Goal: Find specific page/section: Find specific page/section

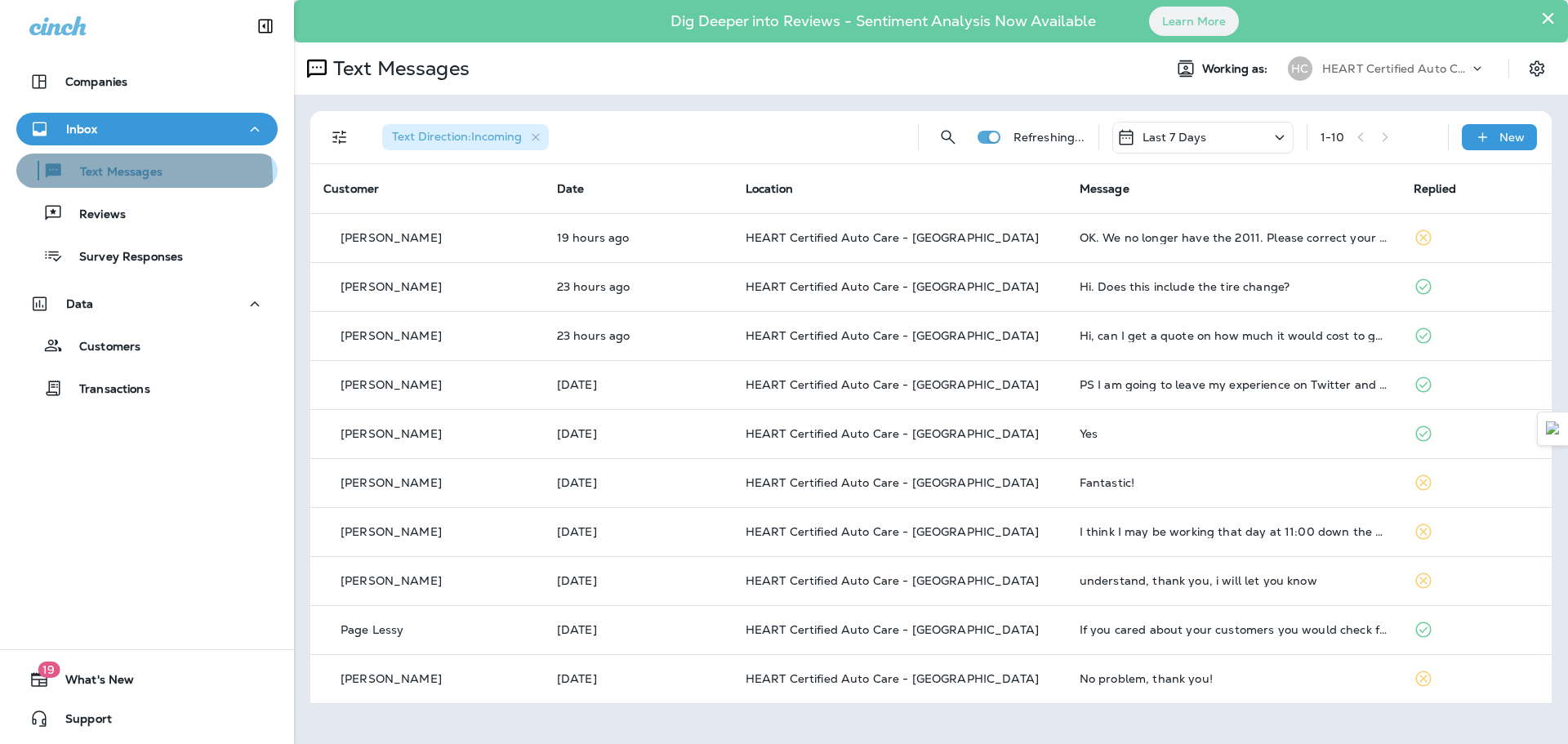
click at [128, 178] on p "Text Messages" at bounding box center [113, 173] width 99 height 16
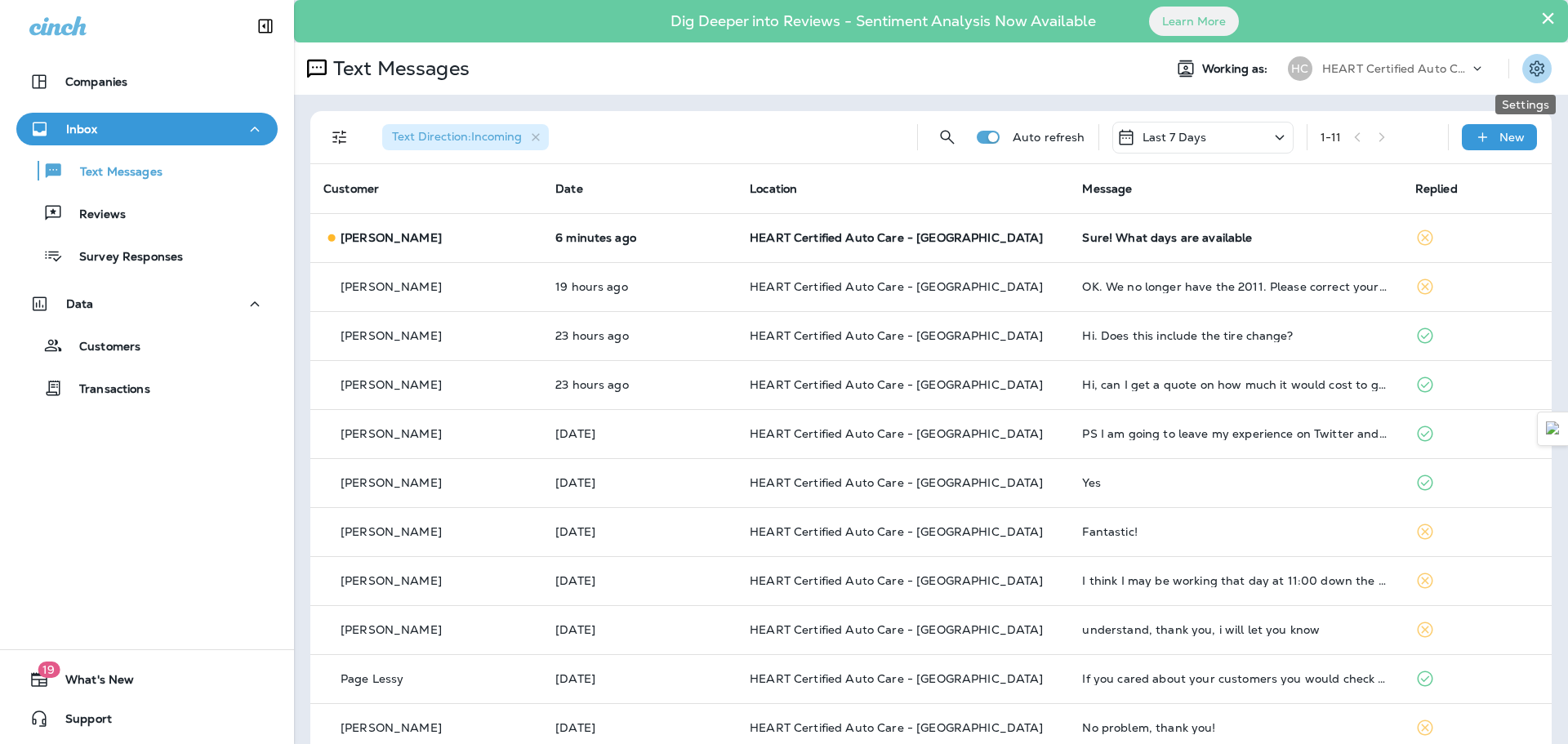
click at [1530, 73] on icon "Settings" at bounding box center [1538, 67] width 15 height 16
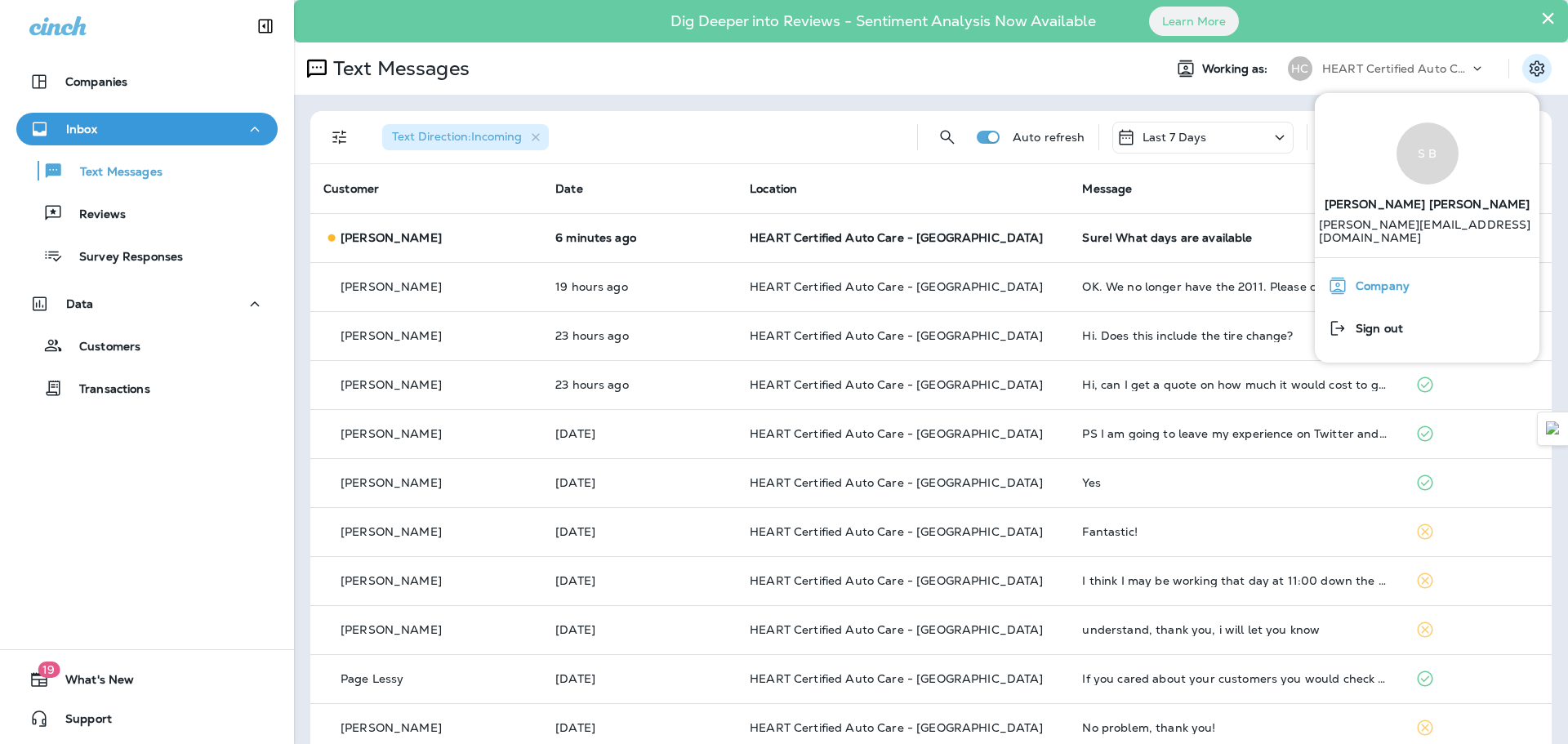
click at [1380, 279] on span "Company" at bounding box center [1378, 286] width 62 height 14
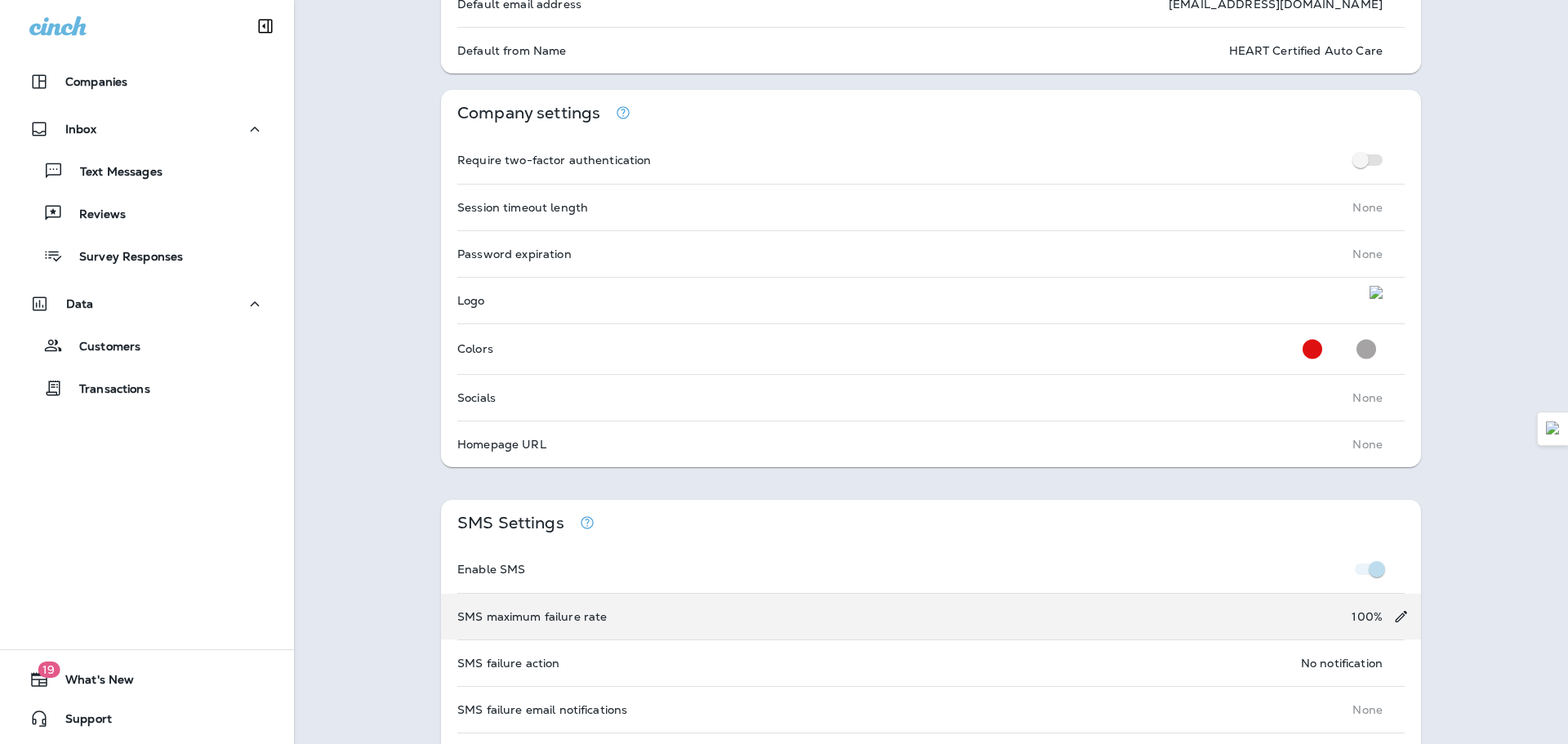
scroll to position [490, 0]
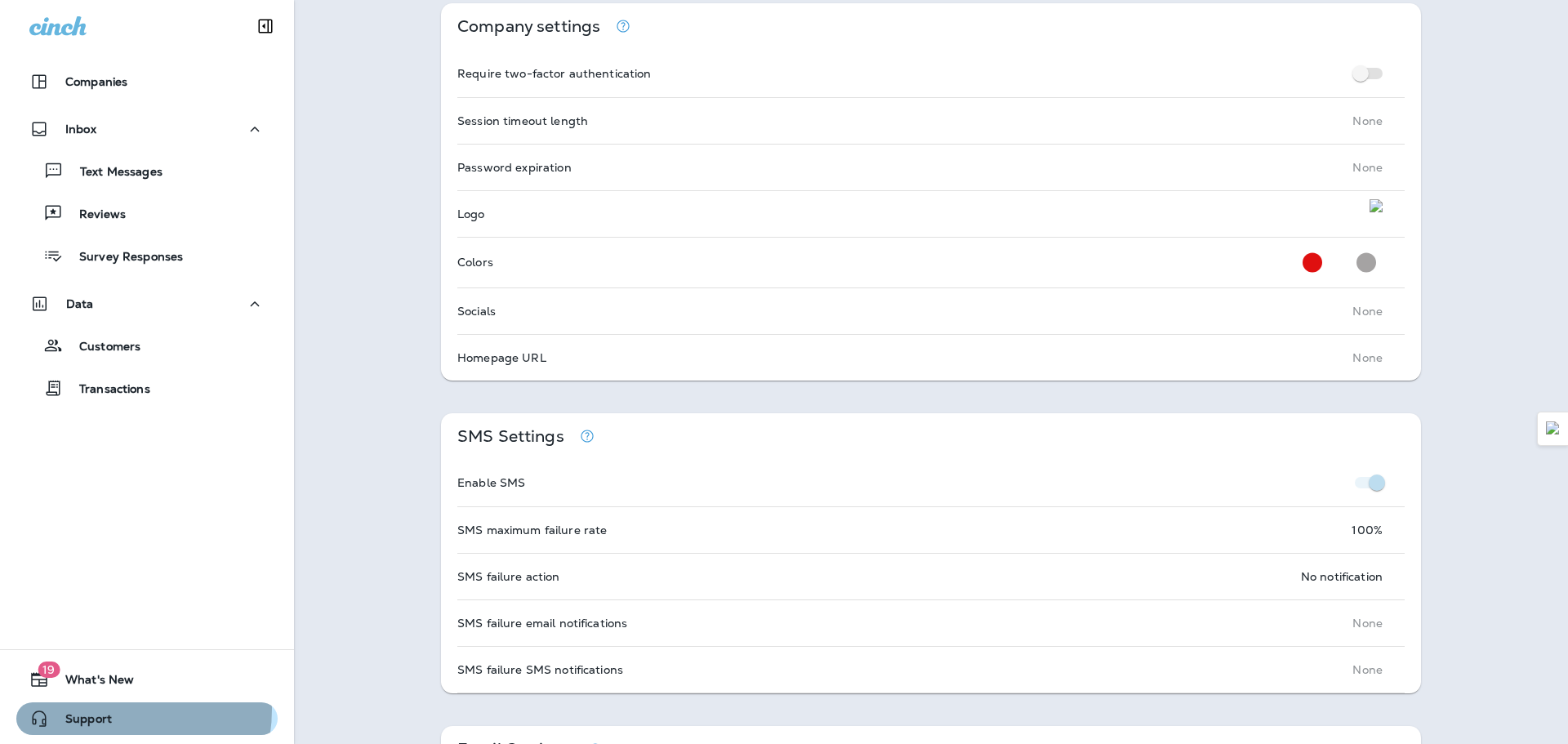
click at [92, 709] on div "Support" at bounding box center [64, 718] width 95 height 19
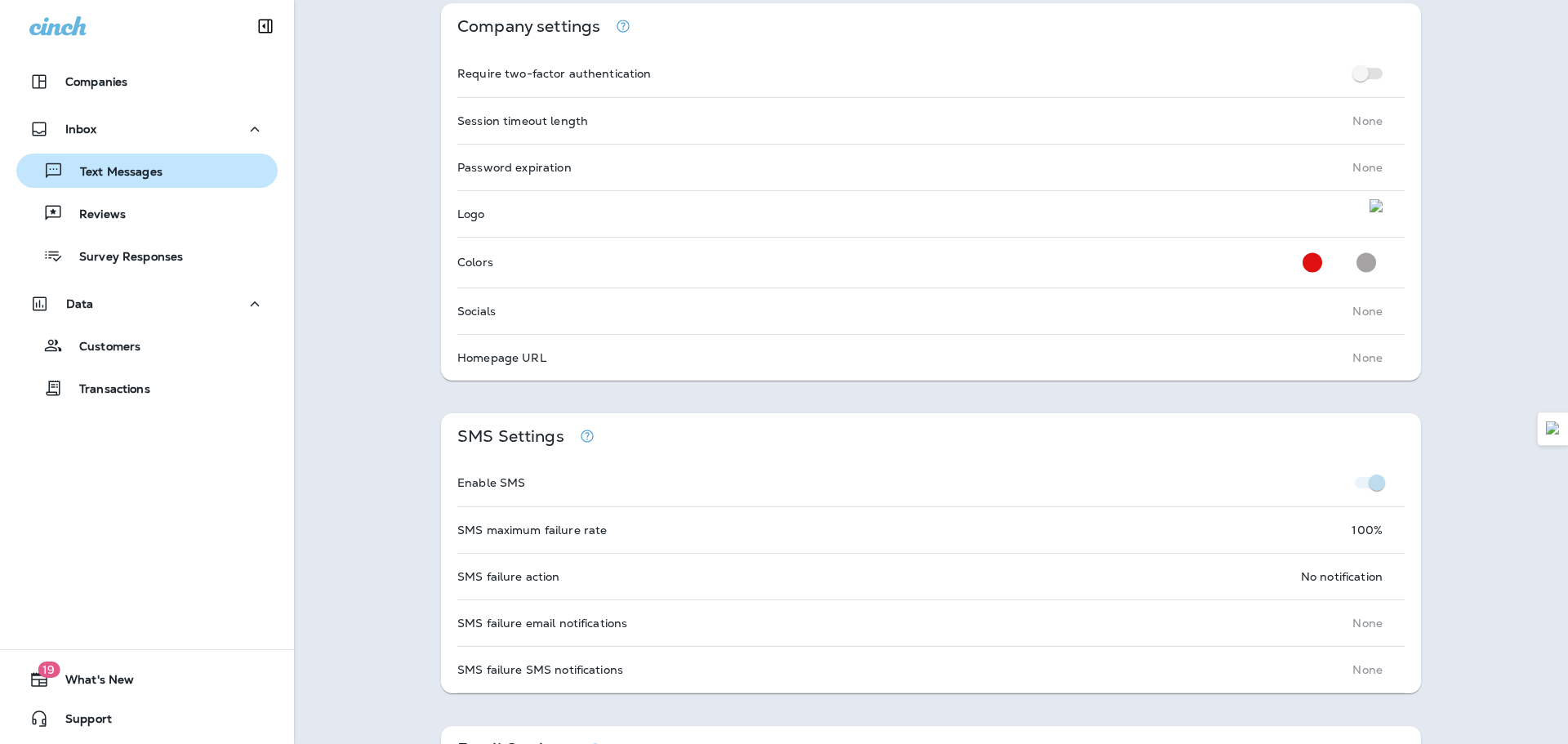
click at [159, 167] on p "Text Messages" at bounding box center [113, 173] width 99 height 16
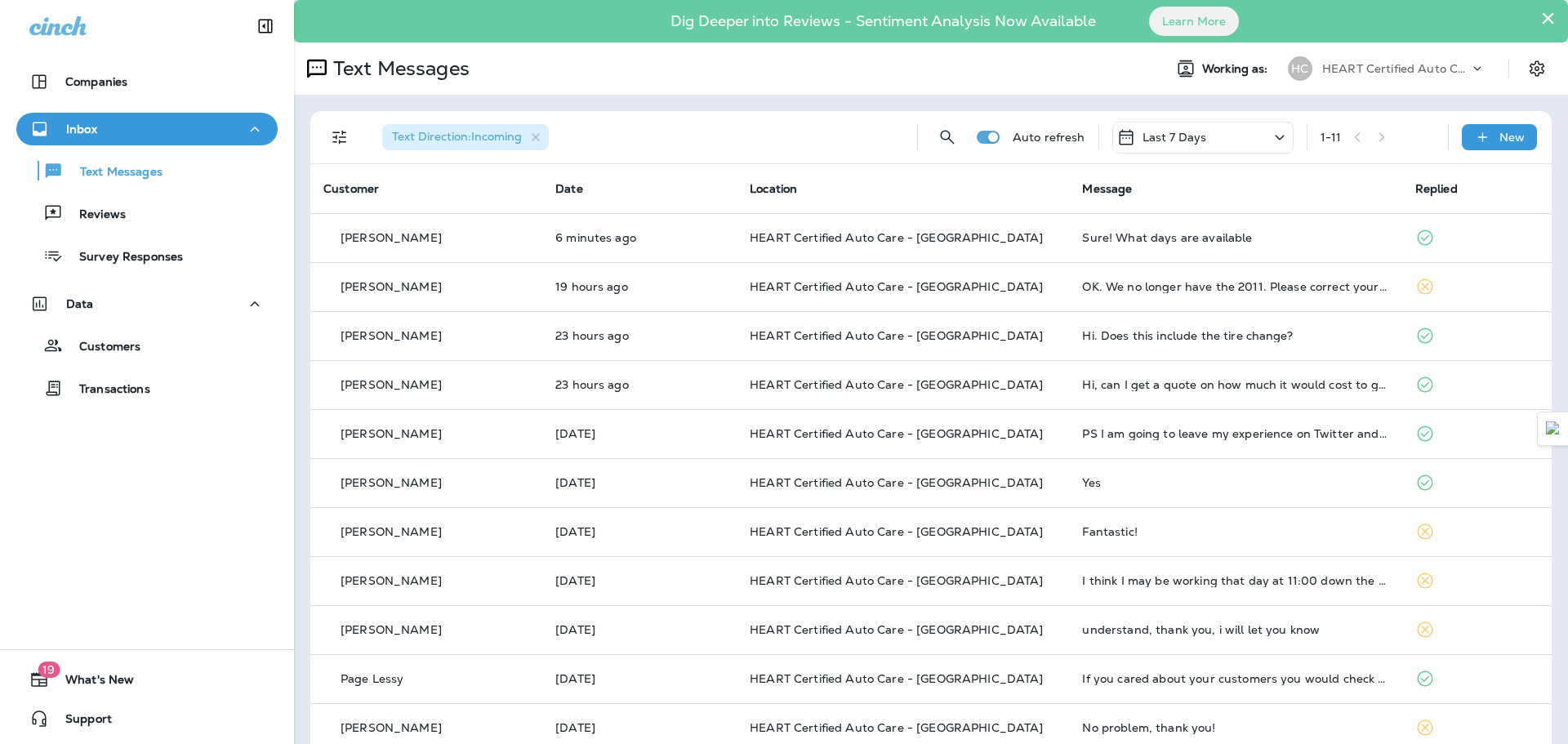
click at [1202, 72] on span "Working as:" at bounding box center [1236, 68] width 69 height 14
click at [1405, 67] on p "HEART Certified Auto Care" at bounding box center [1395, 68] width 147 height 13
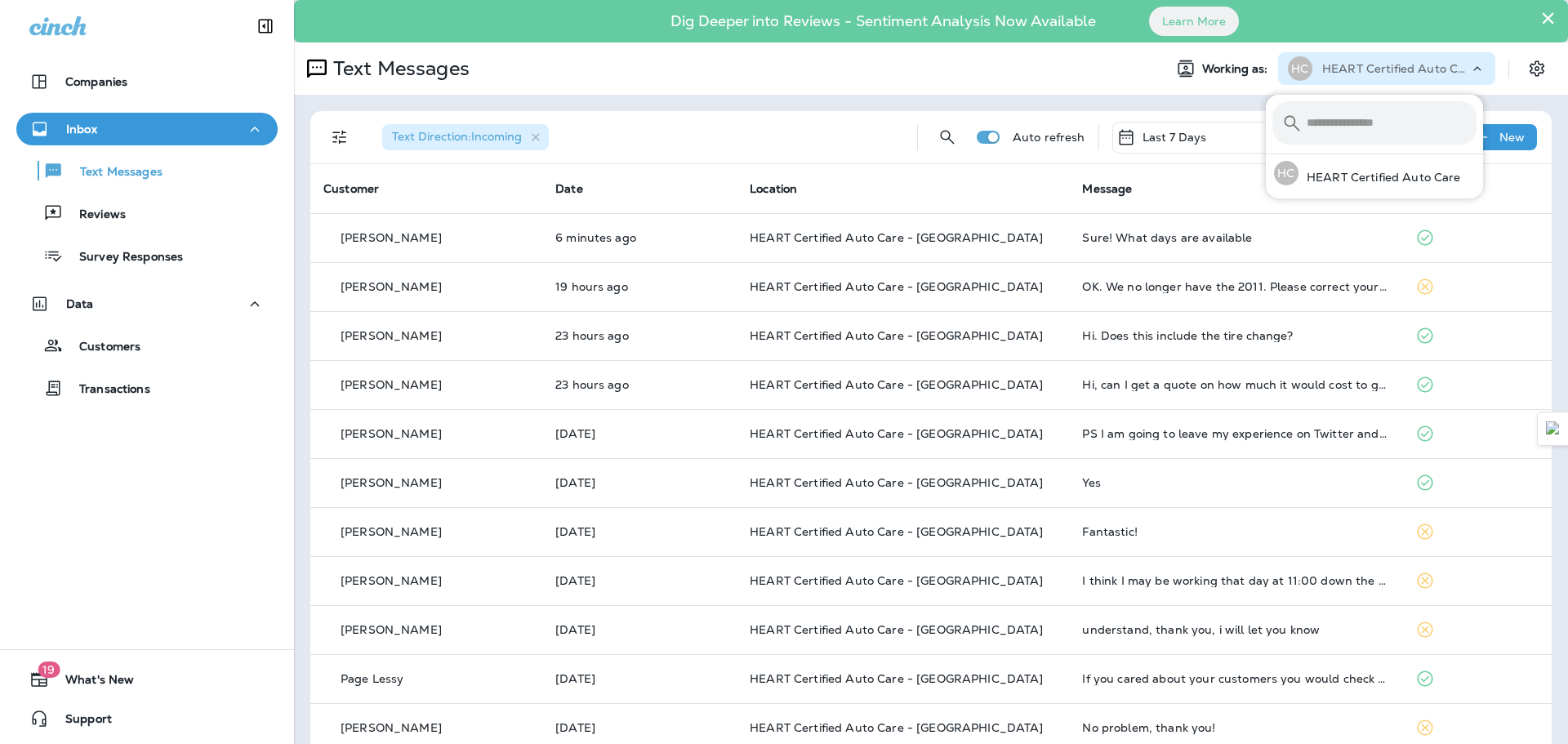
click at [1419, 62] on p "HEART Certified Auto Care" at bounding box center [1395, 68] width 147 height 13
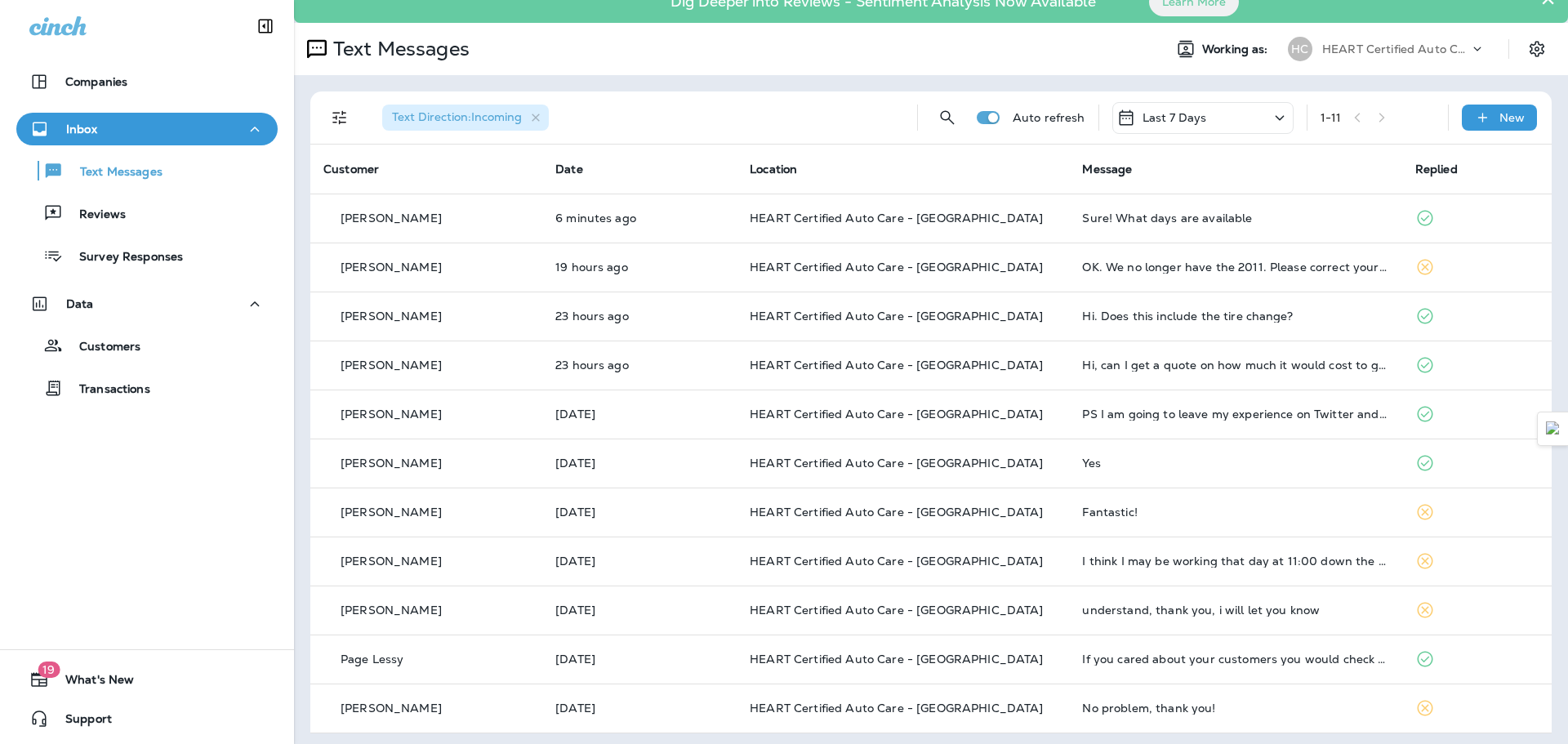
scroll to position [25, 0]
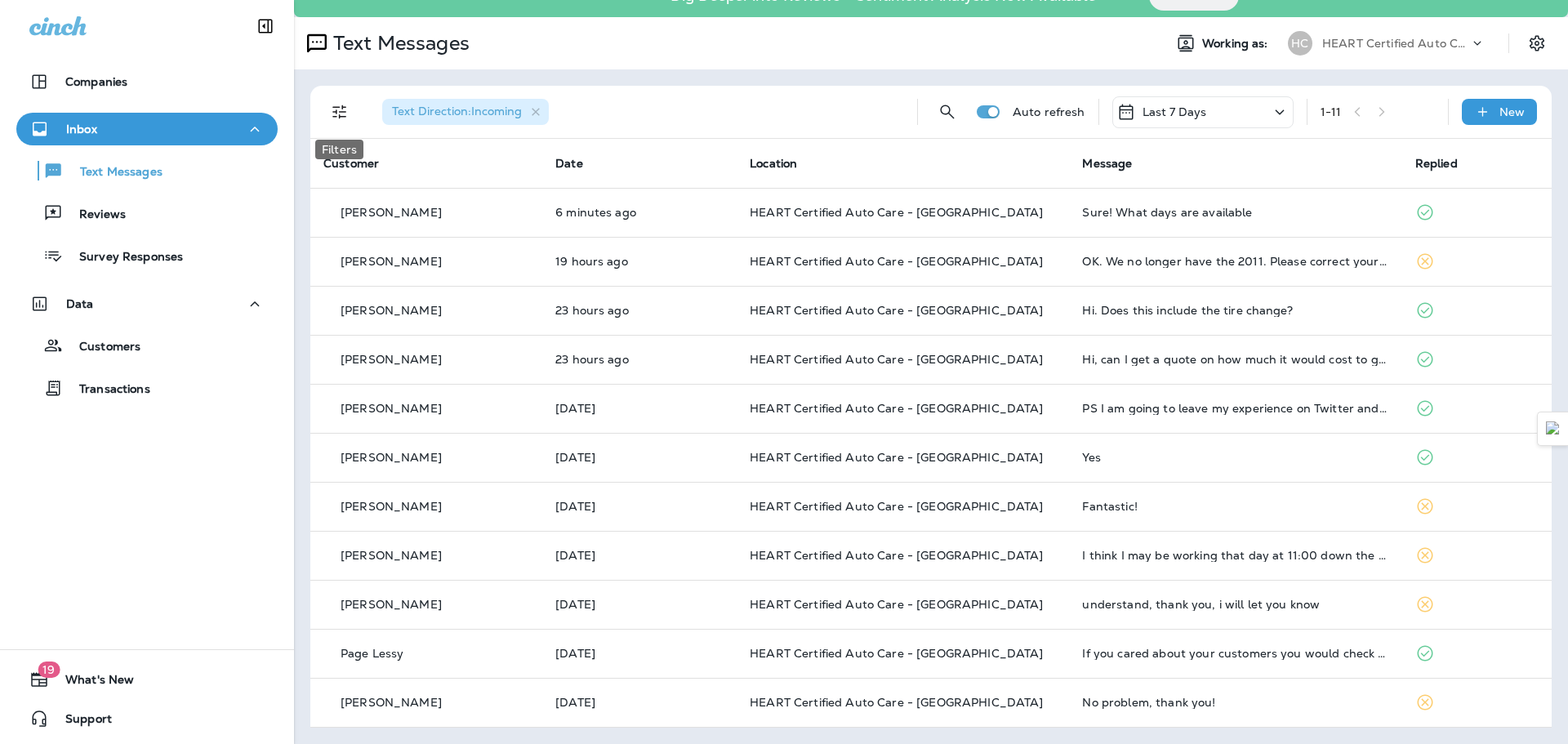
click at [343, 114] on icon "Filters" at bounding box center [339, 111] width 19 height 19
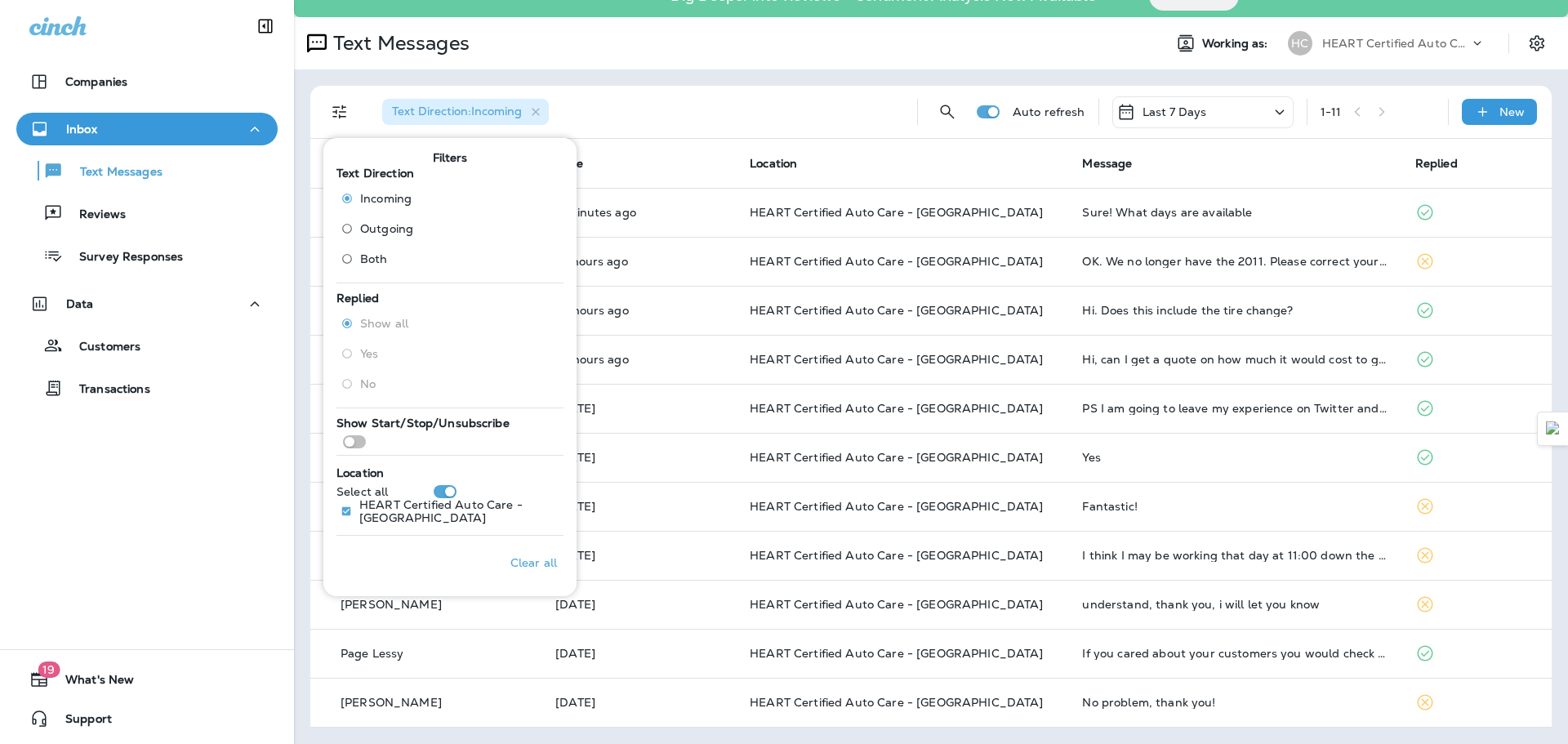
click at [343, 95] on div "Text Direction : Incoming Auto refresh Last 7 Days 1 - 11 New" at bounding box center [934, 112] width 1222 height 53
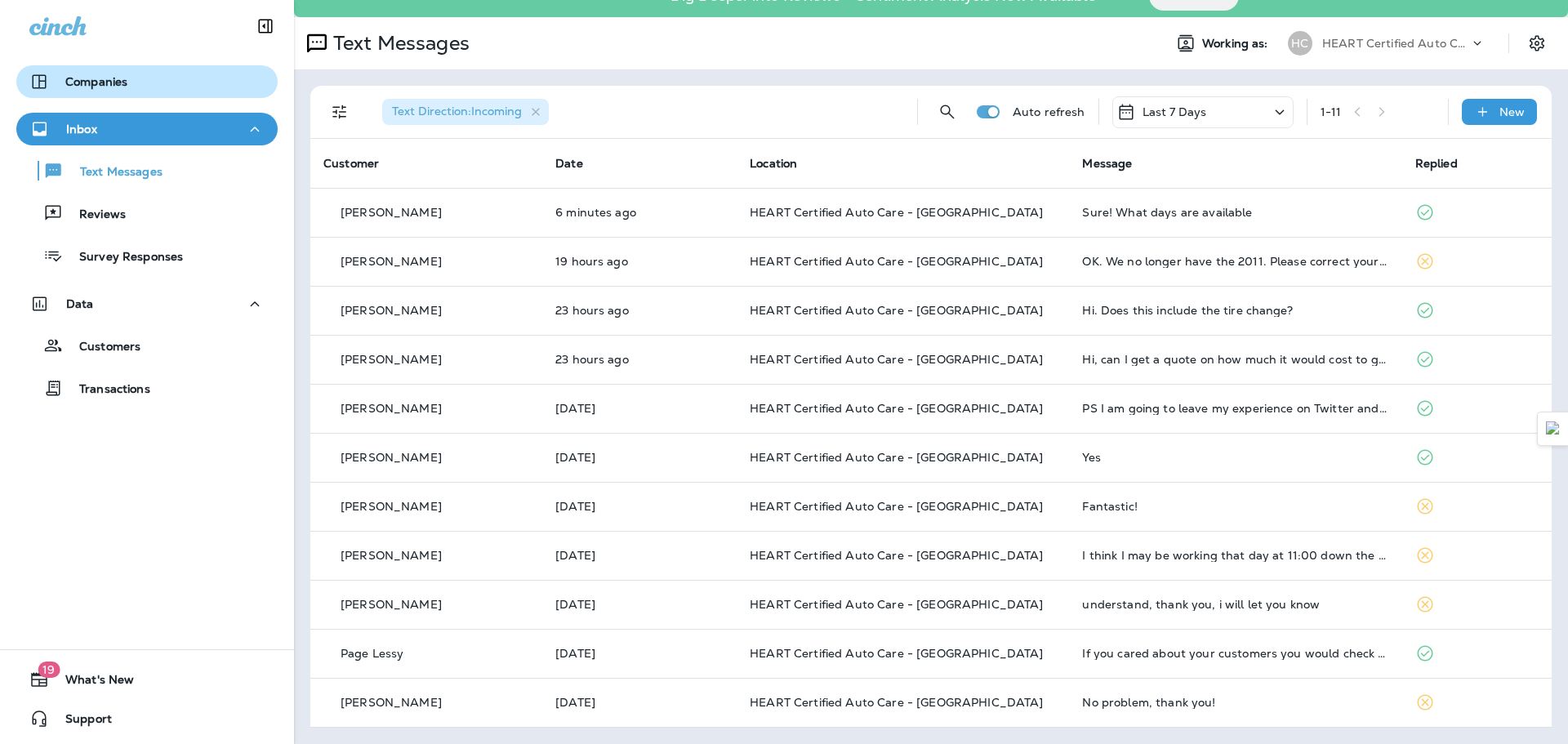
click at [92, 76] on p "Companies" at bounding box center [96, 81] width 62 height 13
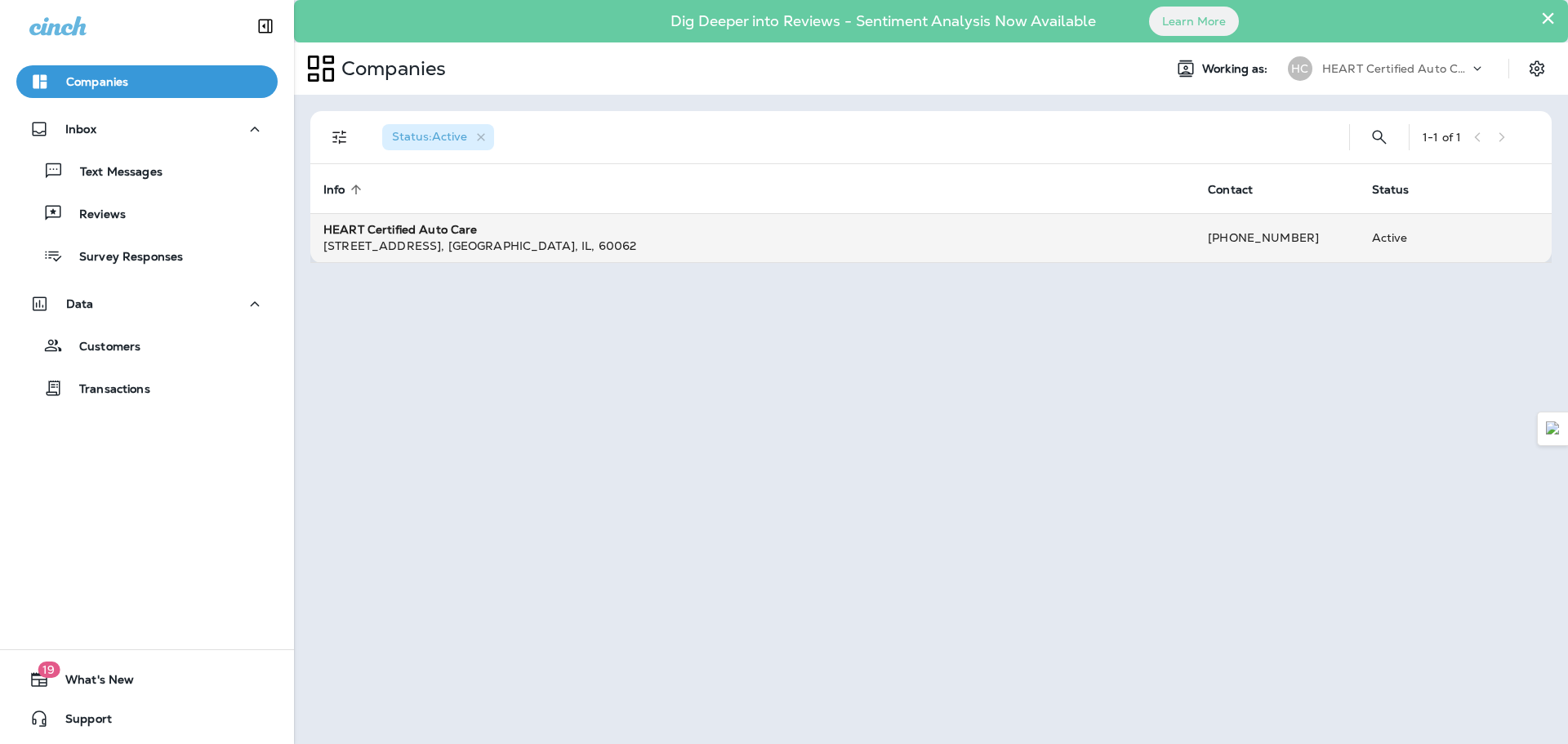
click at [1072, 247] on div "[STREET_ADDRESS]" at bounding box center [752, 246] width 858 height 17
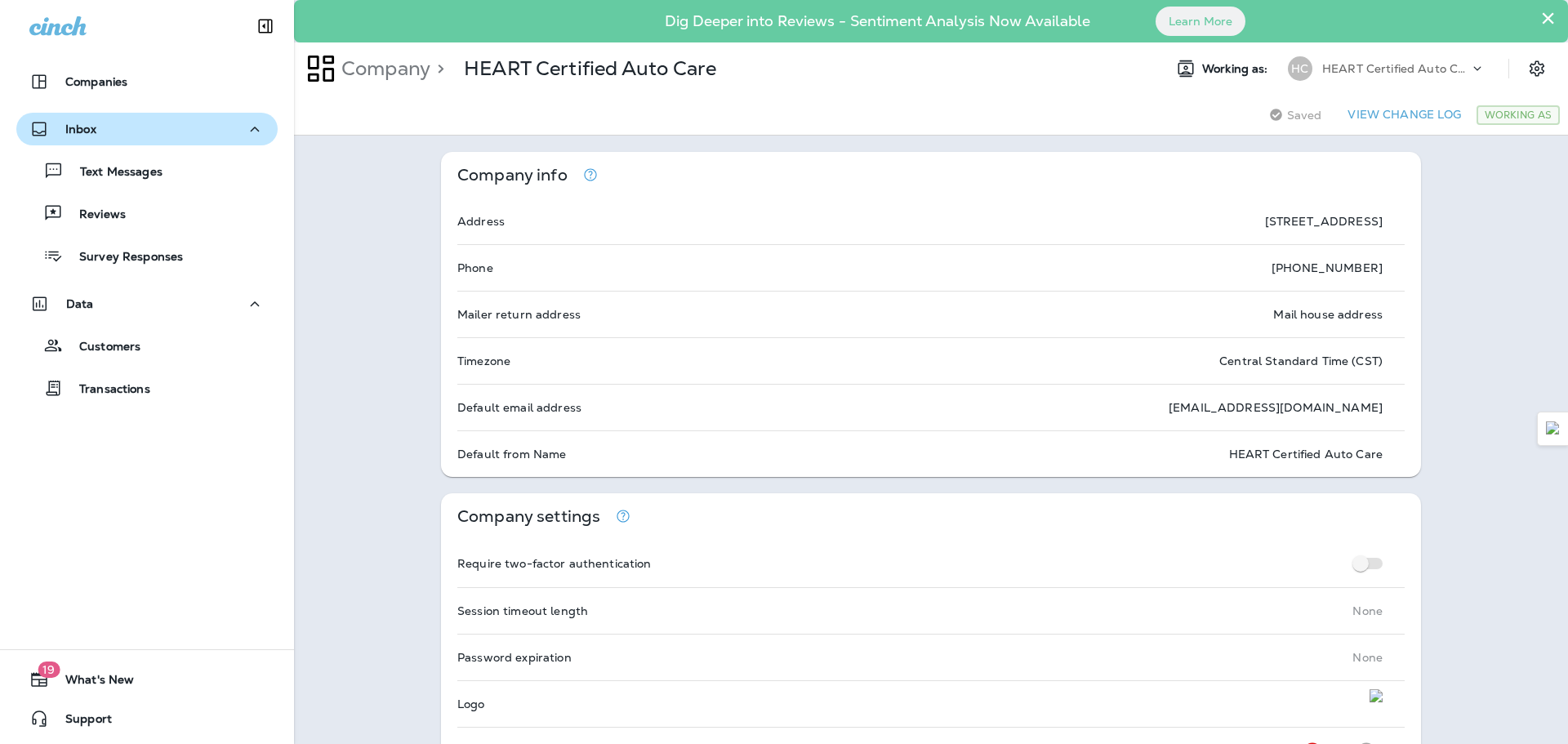
click at [86, 134] on p "Inbox" at bounding box center [81, 129] width 31 height 13
drag, startPoint x: 86, startPoint y: 134, endPoint x: 49, endPoint y: 133, distance: 37.0
click at [49, 133] on div "Inbox" at bounding box center [63, 129] width 67 height 20
click at [1540, 19] on button "×" at bounding box center [1548, 18] width 16 height 26
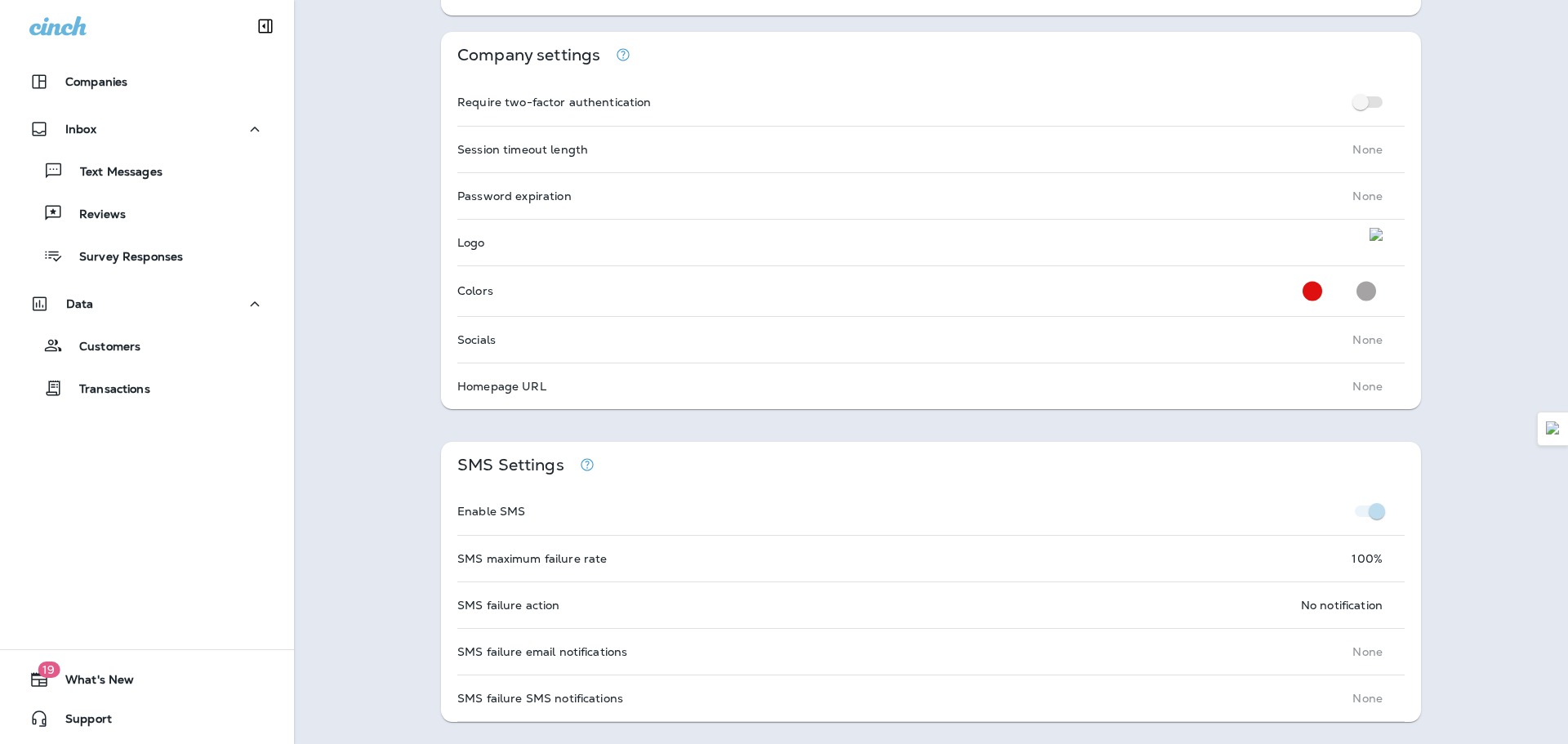
scroll to position [501, 0]
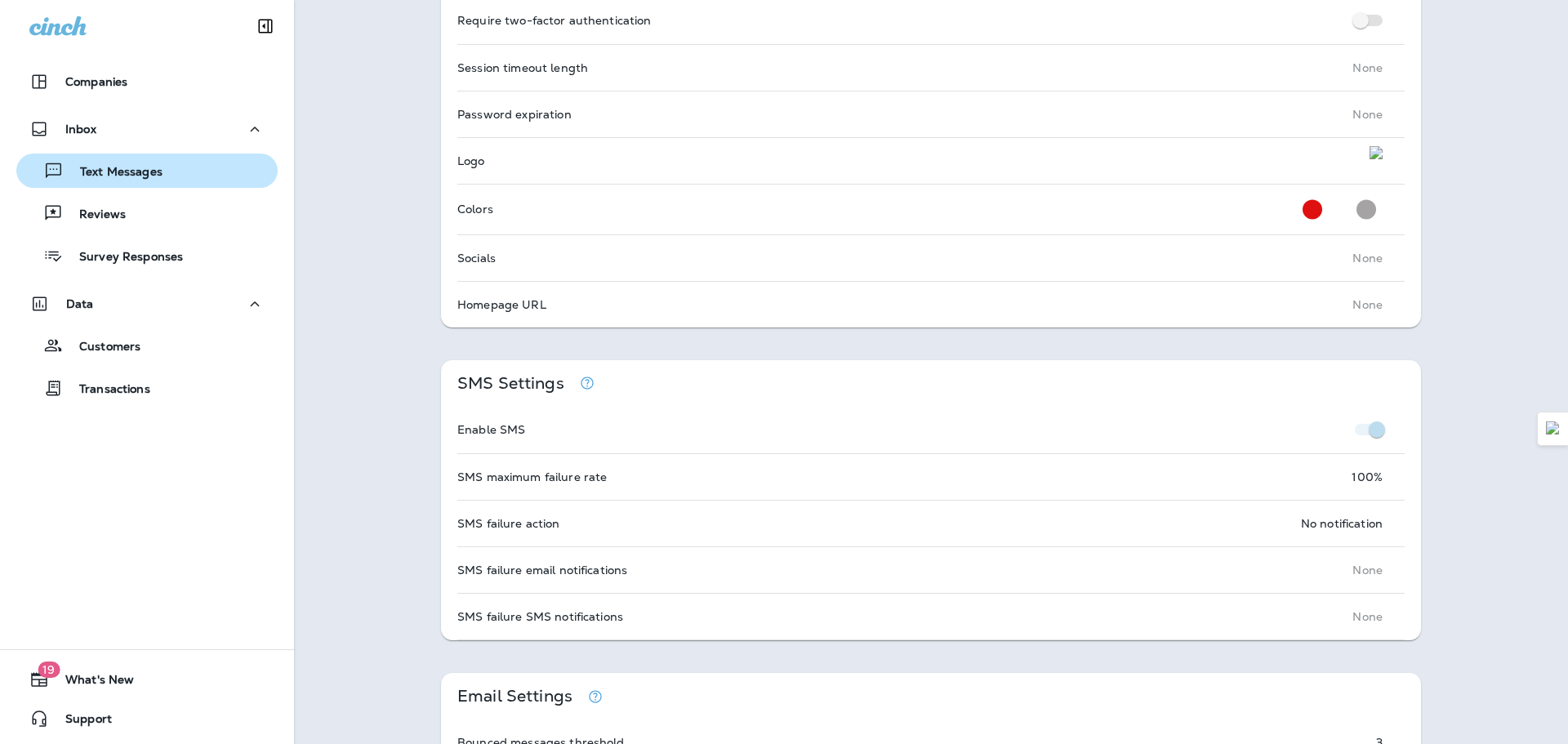
click at [149, 174] on p "Text Messages" at bounding box center [113, 173] width 99 height 16
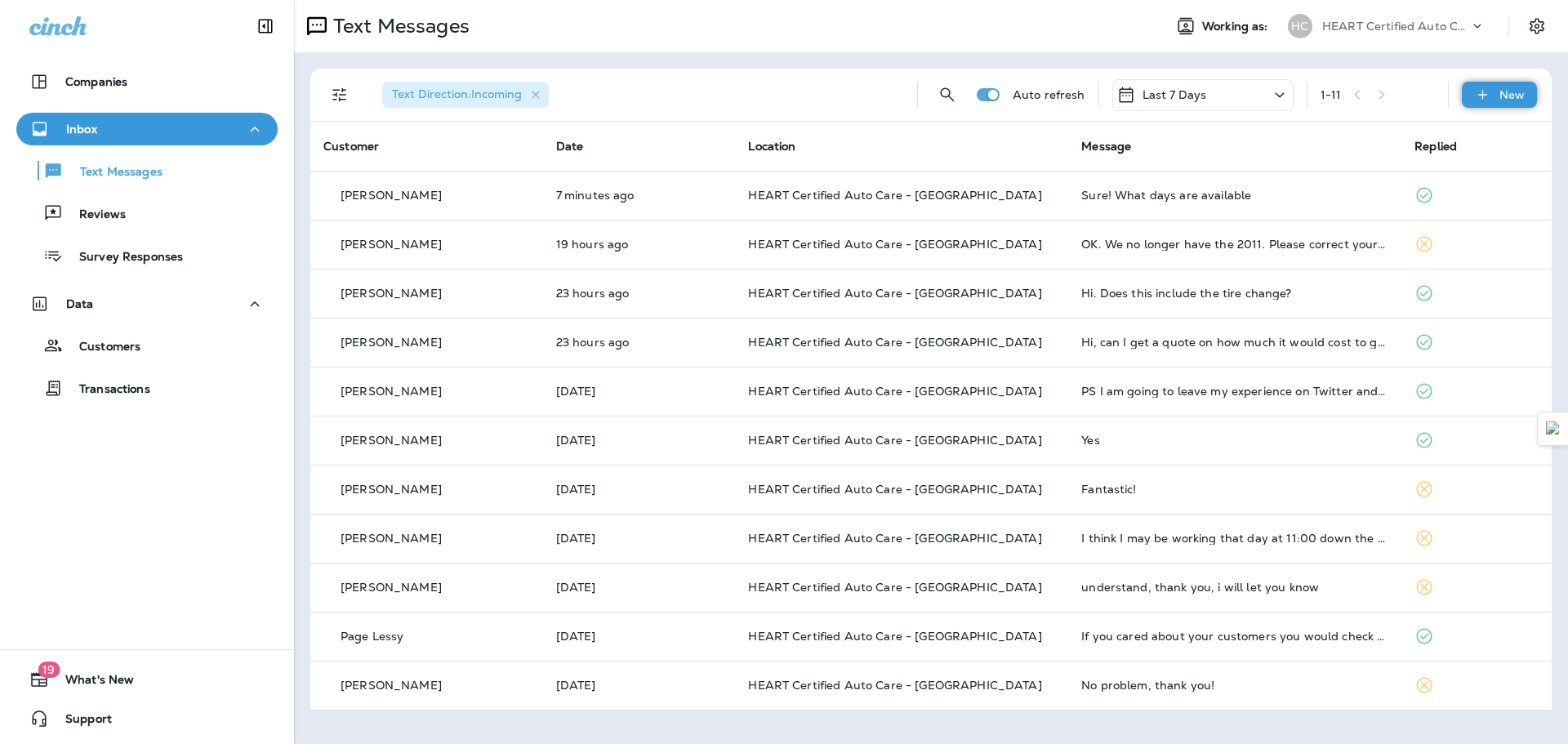
click at [1481, 91] on icon at bounding box center [1482, 95] width 18 height 17
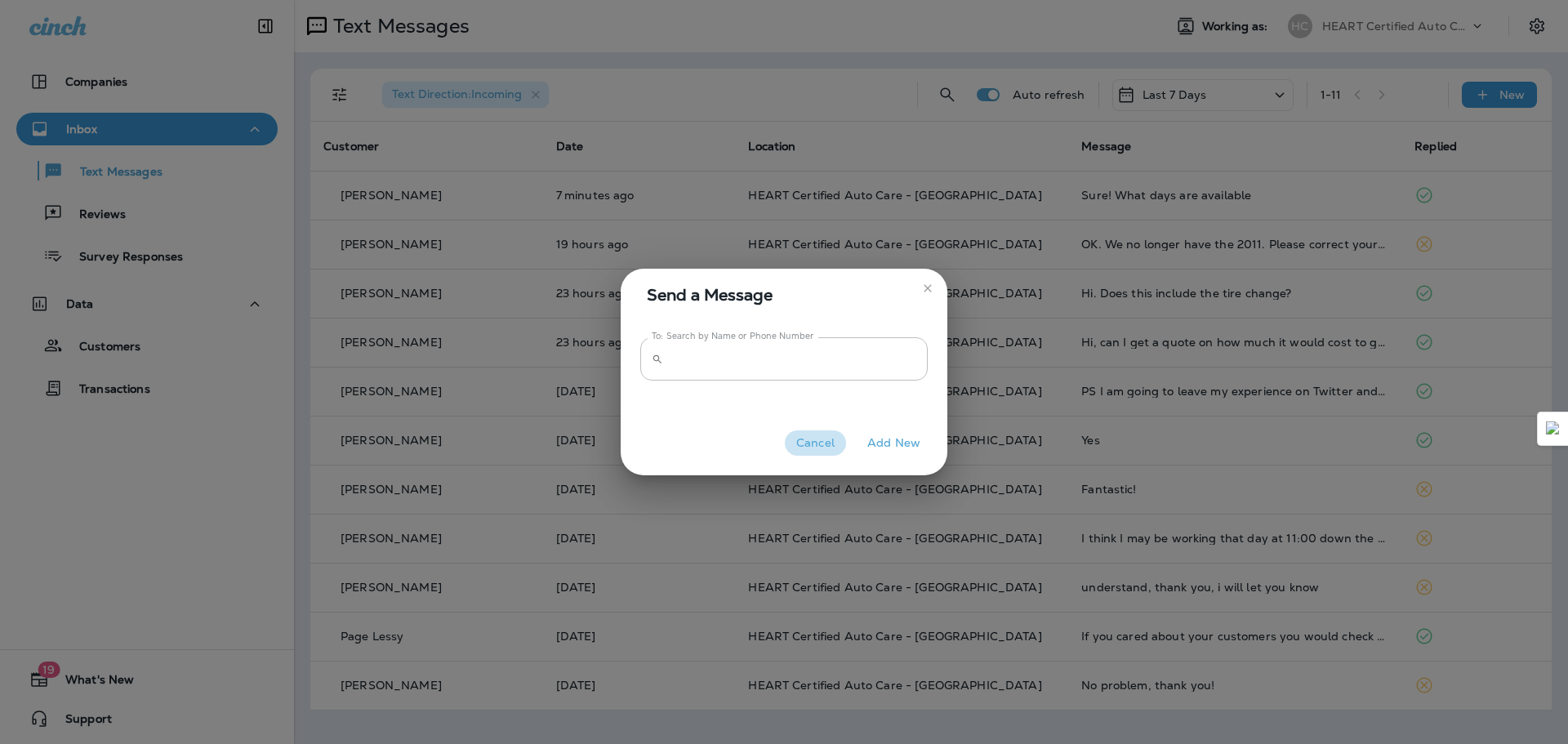
click at [820, 446] on button "Cancel" at bounding box center [815, 443] width 61 height 25
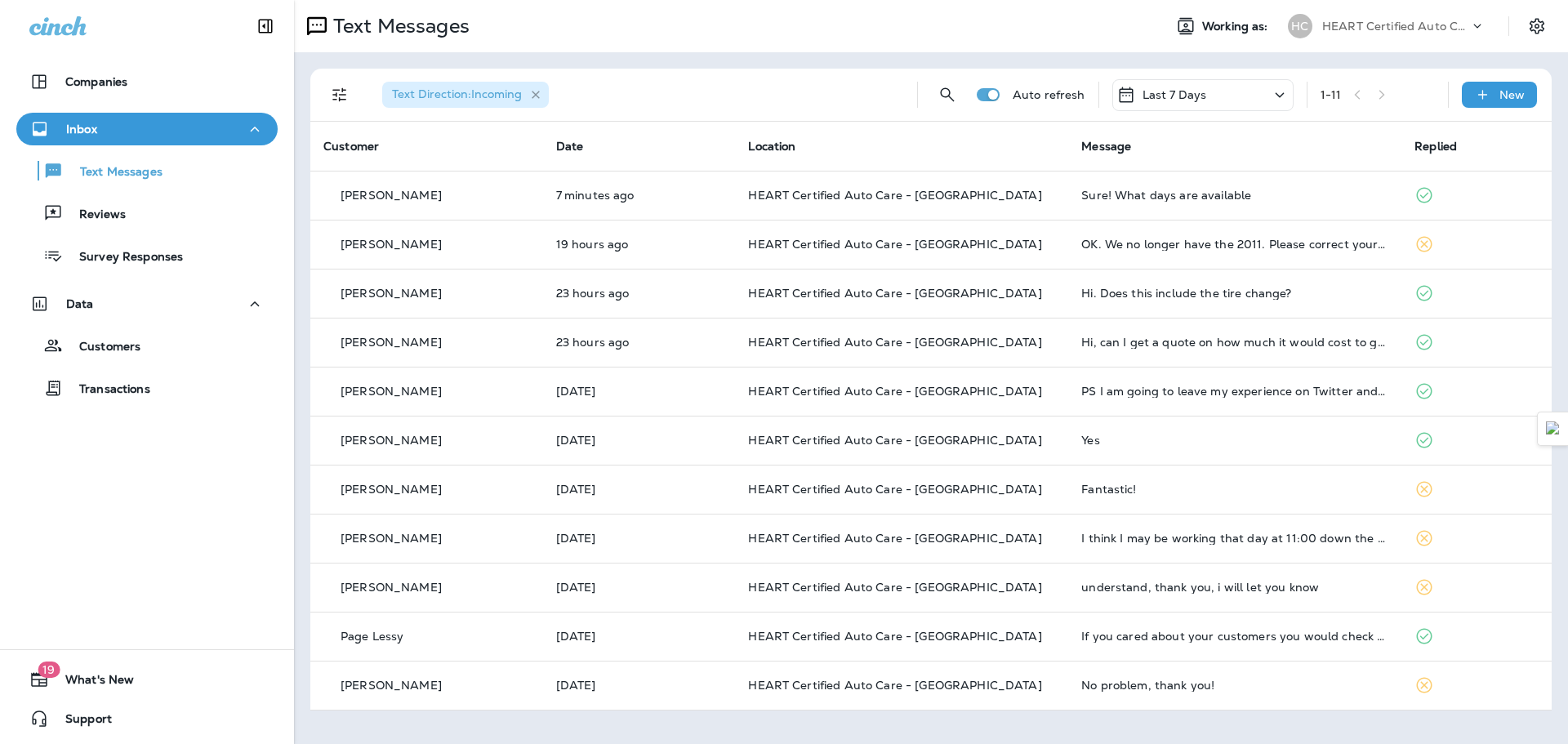
click at [536, 97] on icon "button" at bounding box center [536, 94] width 14 height 14
click at [326, 102] on button "Filters" at bounding box center [339, 94] width 32 height 32
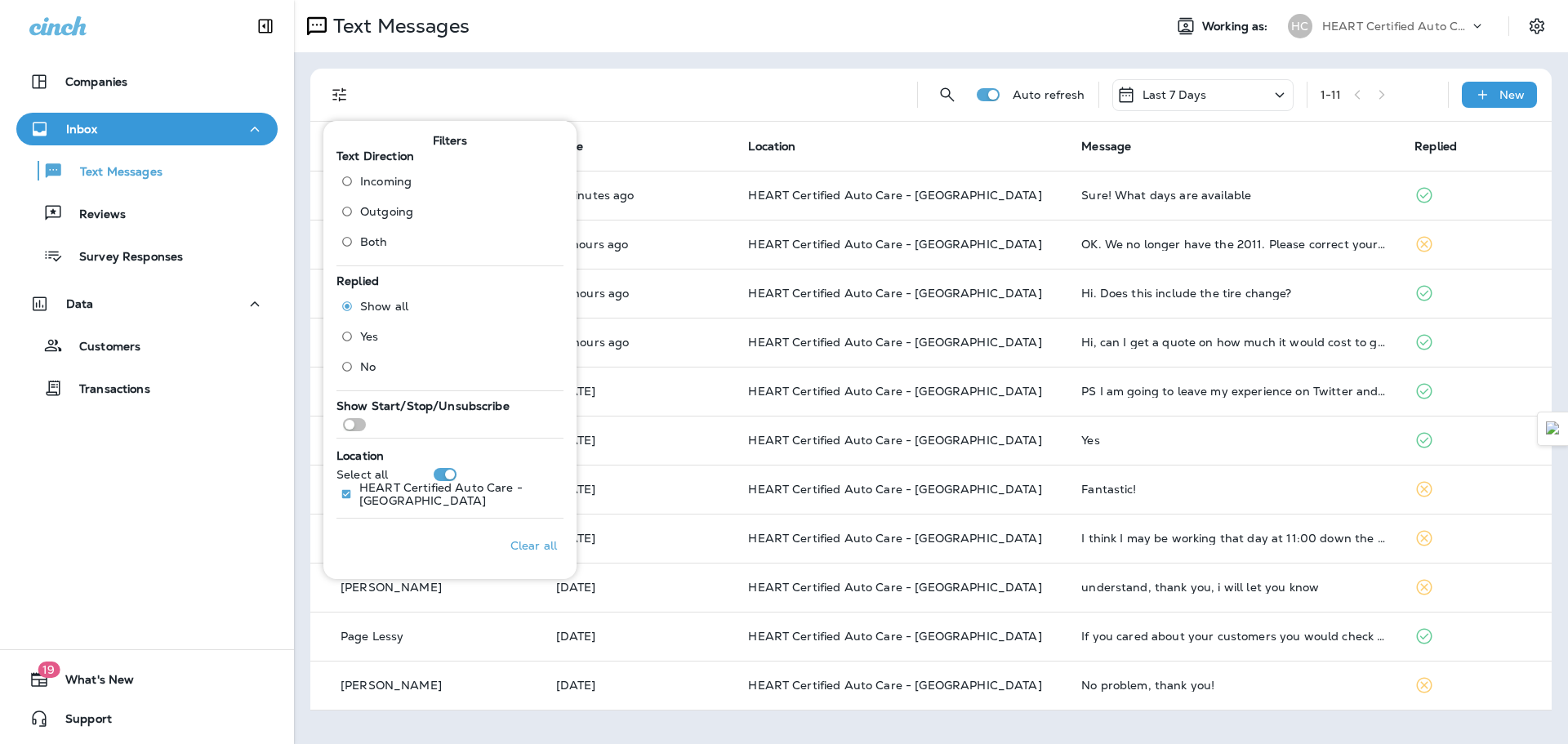
click at [426, 82] on div at bounding box center [637, 94] width 535 height 53
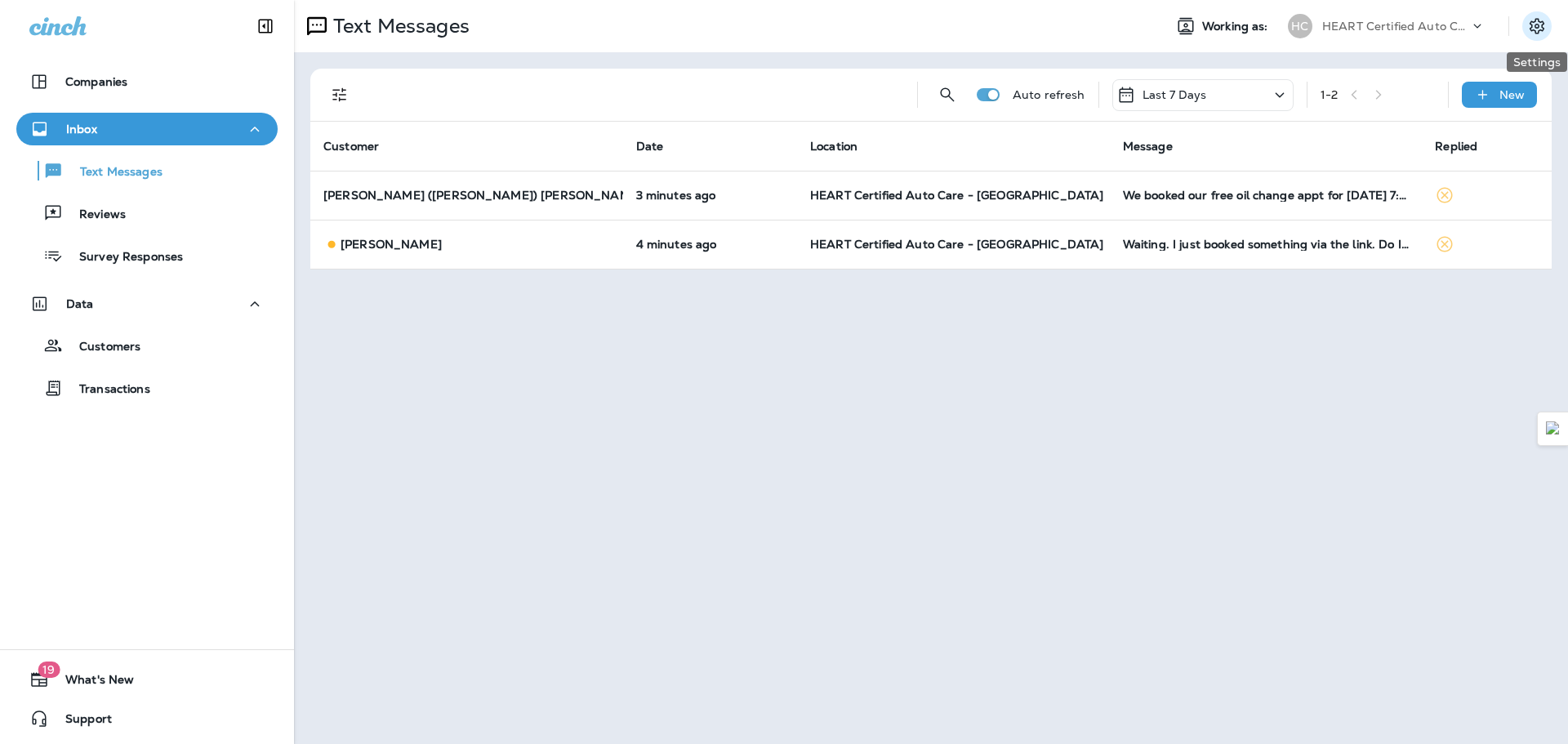
click at [1538, 21] on icon "Settings" at bounding box center [1537, 26] width 19 height 19
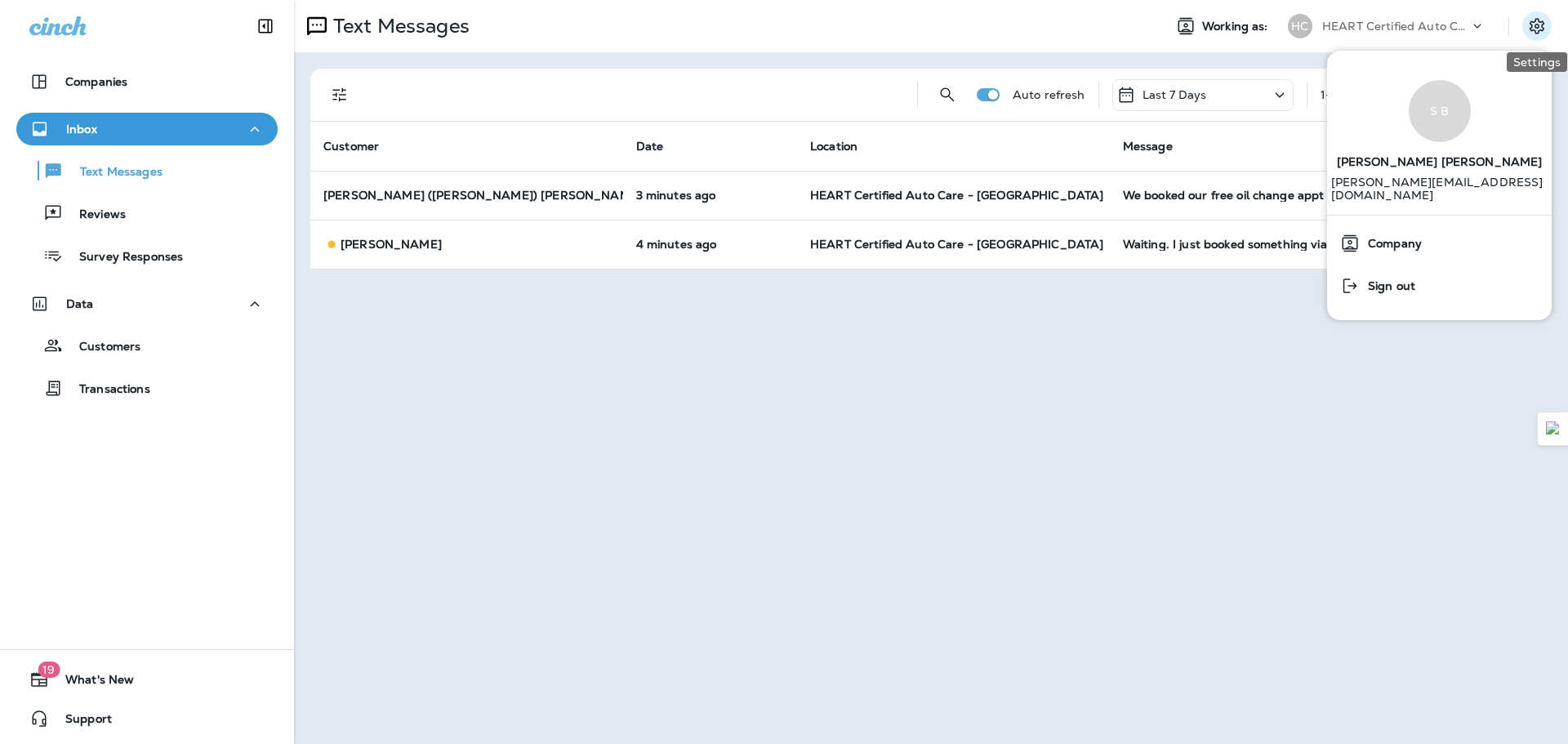
click at [1538, 21] on icon "Settings" at bounding box center [1537, 26] width 19 height 19
